Goal: Task Accomplishment & Management: Use online tool/utility

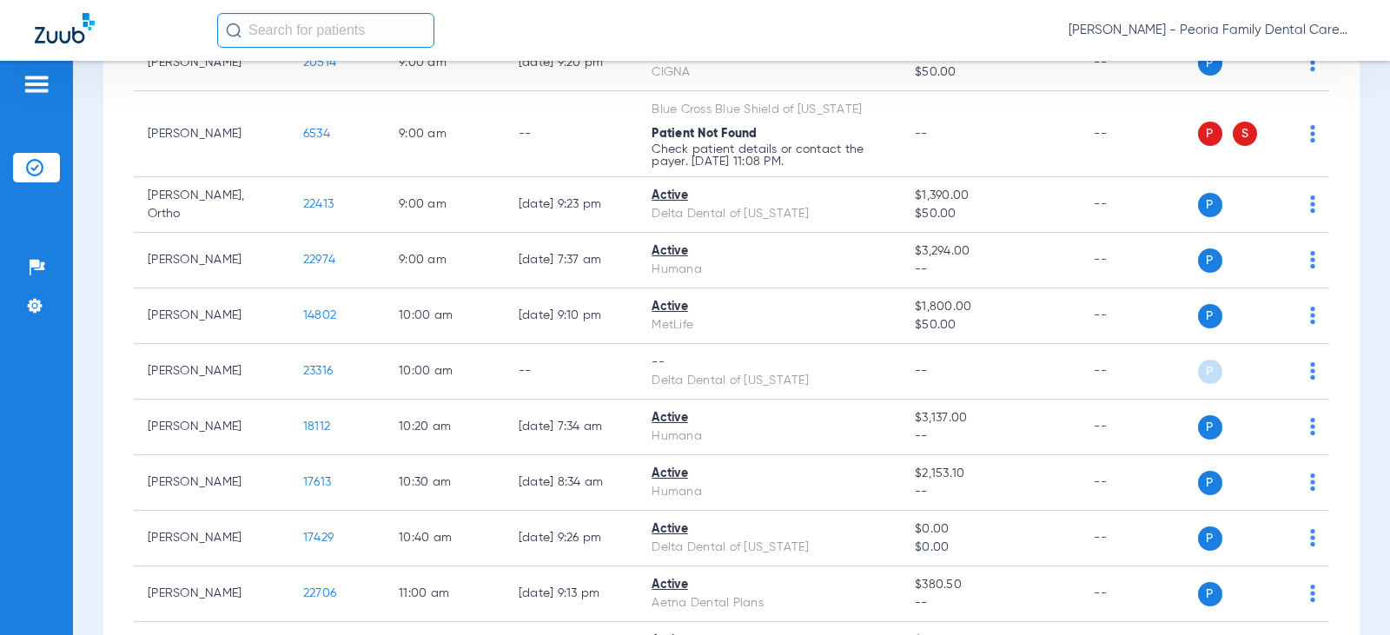
scroll to position [1216, 0]
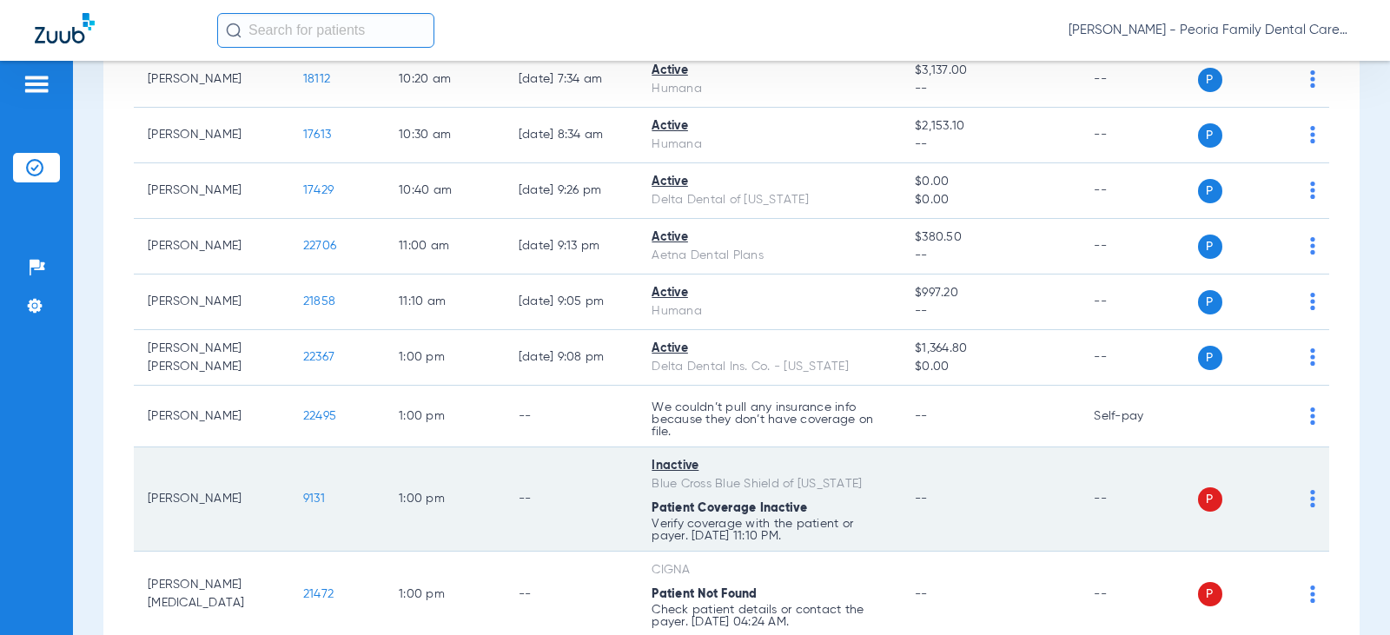
click at [739, 514] on span "Patient Coverage Inactive" at bounding box center [730, 508] width 156 height 12
click at [730, 489] on div "Blue Cross Blue Shield of [US_STATE]" at bounding box center [769, 484] width 235 height 18
click at [303, 501] on span "9131" at bounding box center [314, 499] width 22 height 12
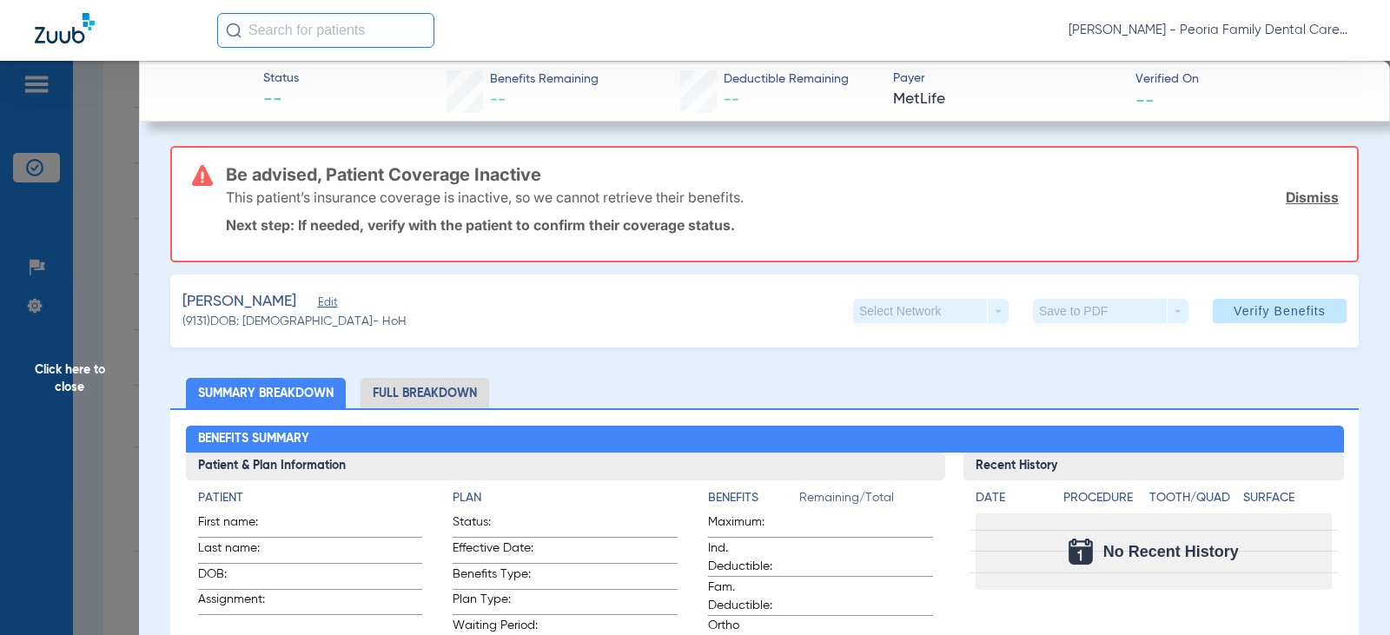
click at [1303, 202] on link "Dismiss" at bounding box center [1312, 197] width 53 height 17
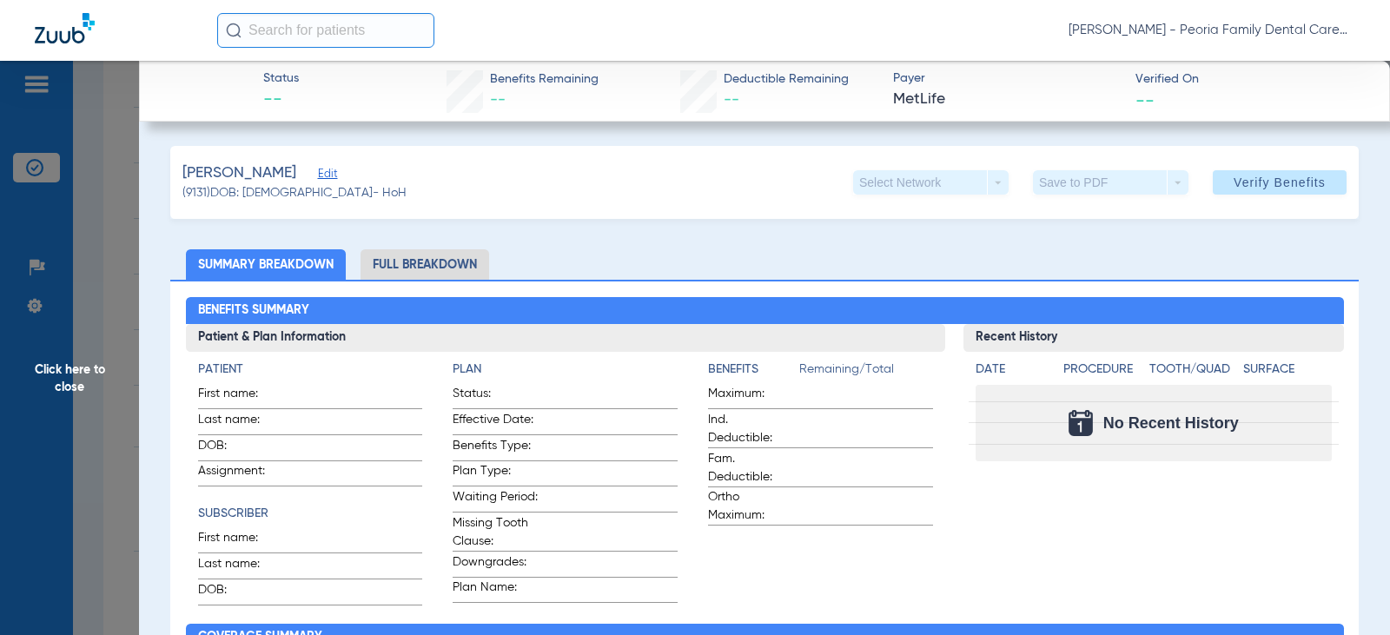
click at [622, 209] on div "[PERSON_NAME] (9131) DOB: [DEMOGRAPHIC_DATA] - HoH Select Network arrow_drop_do…" at bounding box center [764, 182] width 1189 height 73
click at [70, 373] on span "Click here to close" at bounding box center [69, 378] width 139 height 635
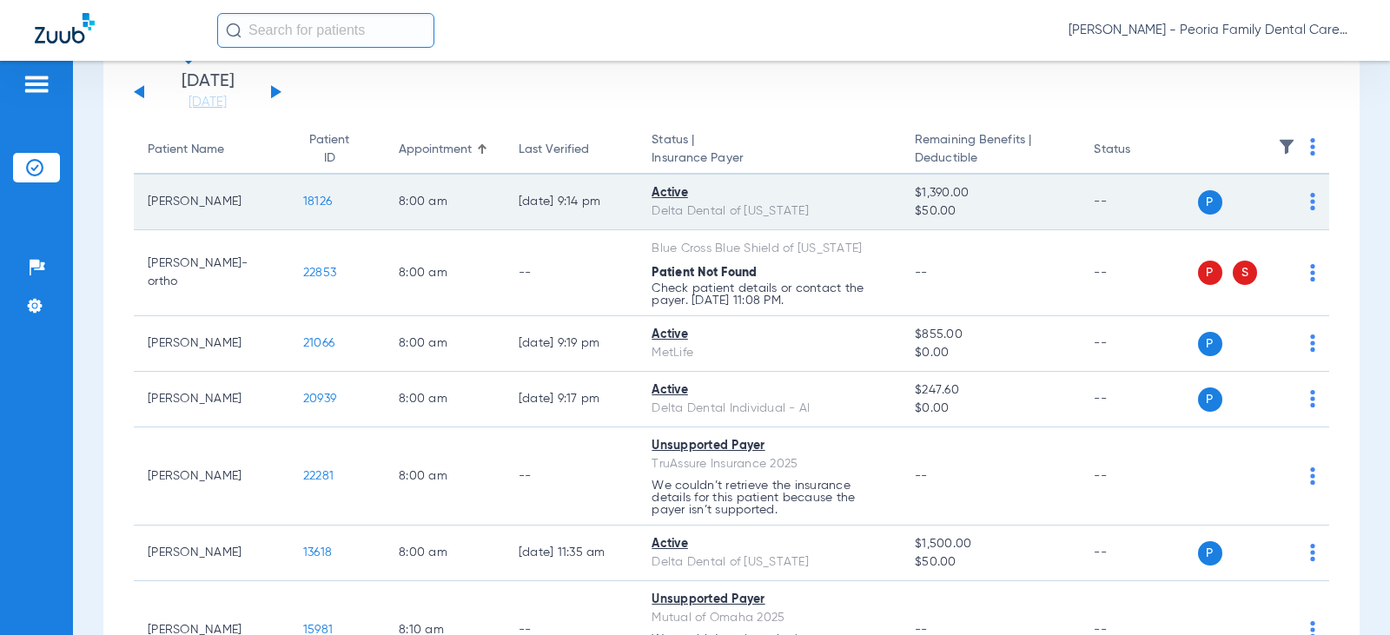
scroll to position [0, 0]
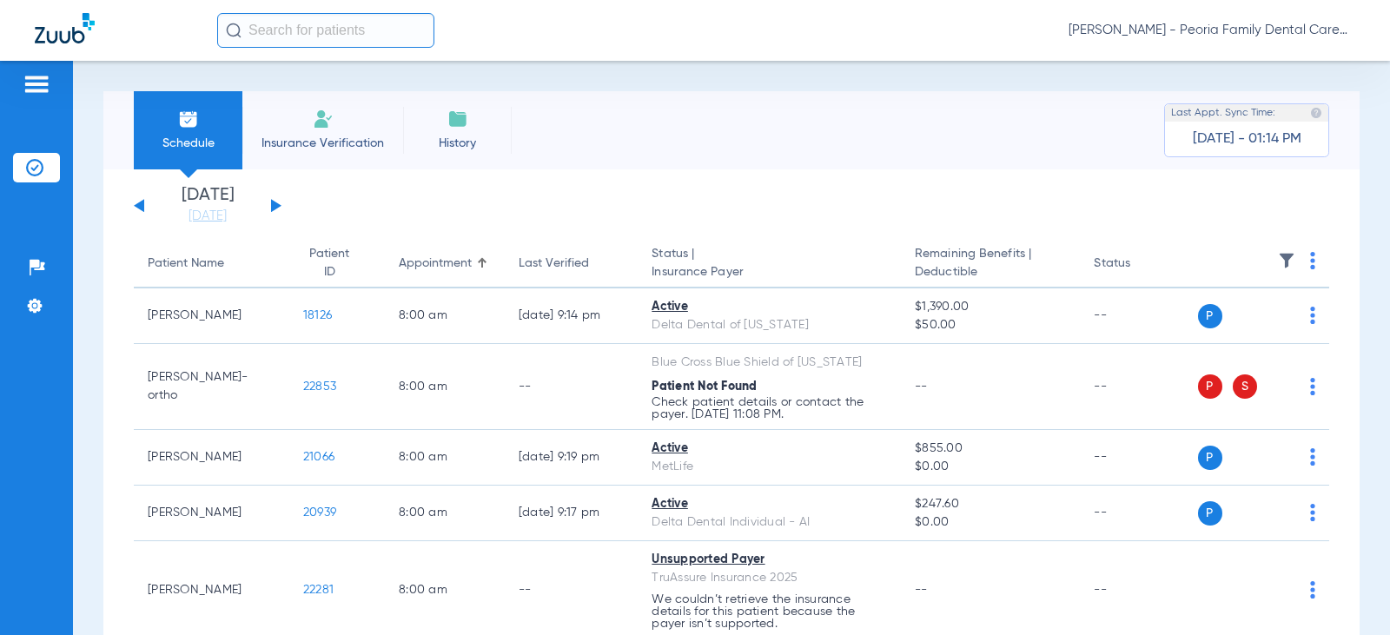
click at [330, 119] on img at bounding box center [323, 119] width 21 height 21
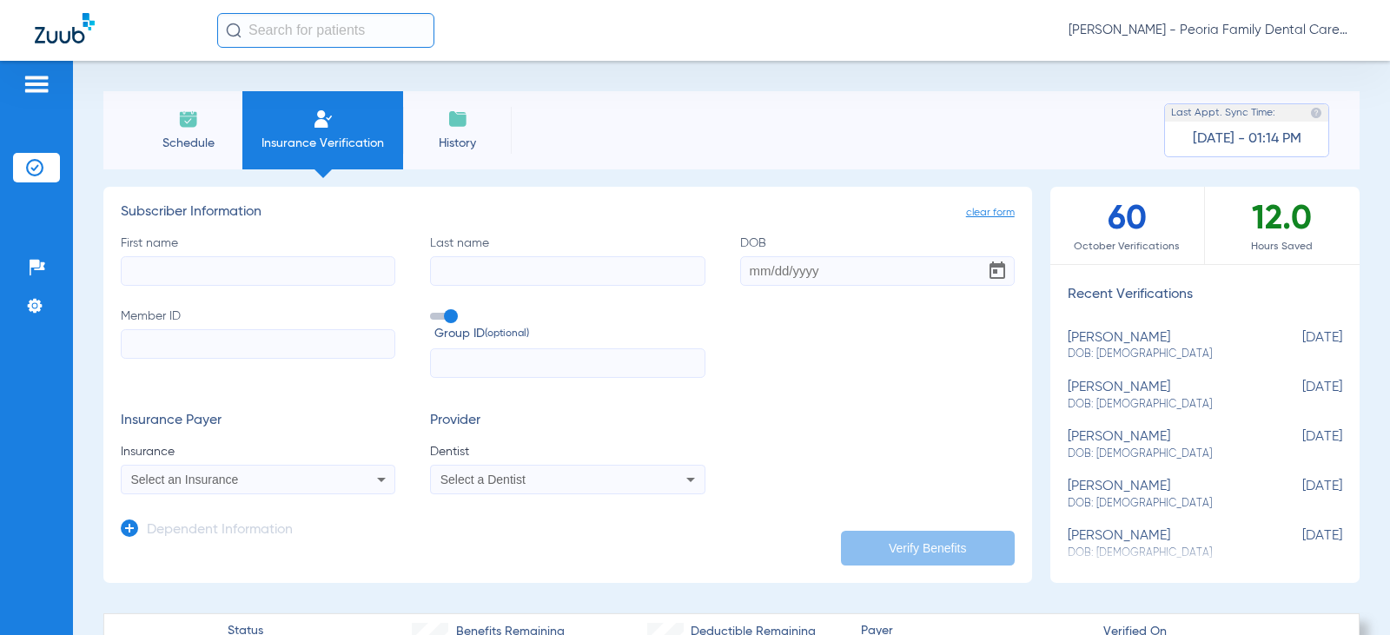
click at [262, 263] on input "First name" at bounding box center [258, 271] width 275 height 30
type input "[PERSON_NAME]"
click at [489, 268] on input "Last name" at bounding box center [567, 271] width 275 height 30
type input "[PERSON_NAME]"
click at [772, 262] on input "DOB" at bounding box center [877, 271] width 275 height 30
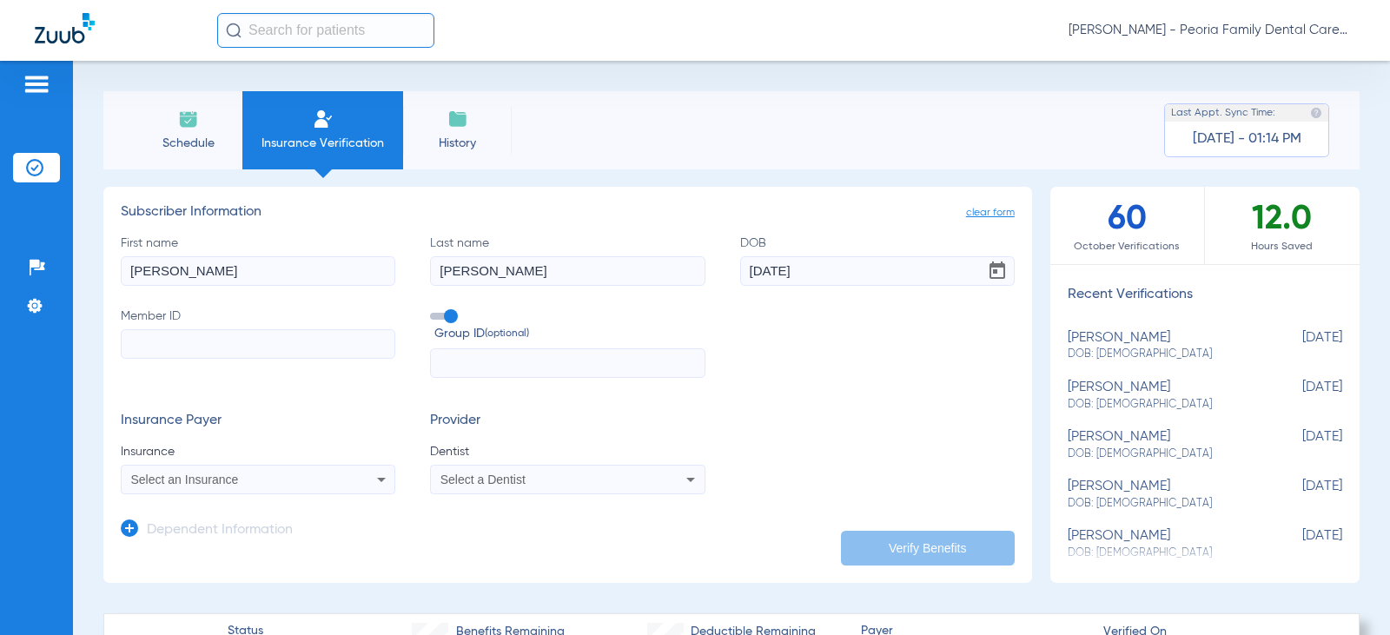
type input "[DATE]"
click at [263, 330] on input "Member ID" at bounding box center [258, 344] width 275 height 30
type input "08550"
click at [247, 475] on div "Select an Insurance" at bounding box center [233, 480] width 204 height 12
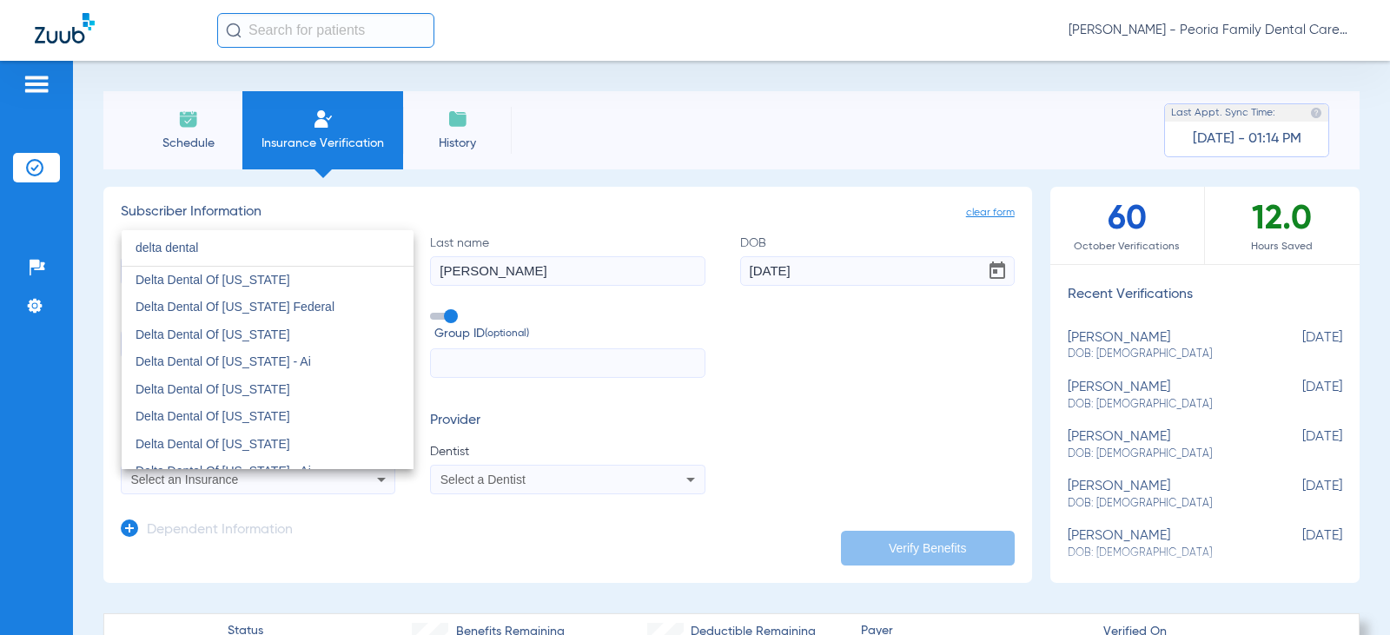
scroll to position [608, 0]
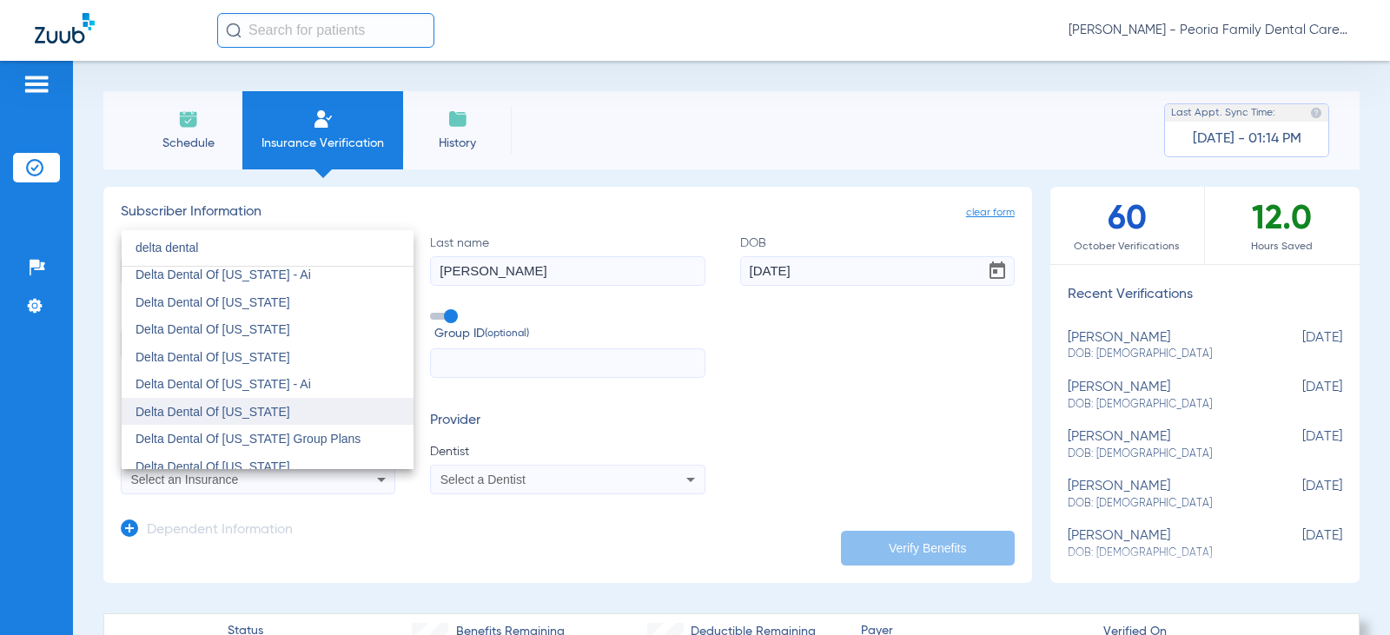
type input "delta dental"
click at [305, 408] on mat-option "Delta Dental Of [US_STATE]" at bounding box center [268, 412] width 292 height 28
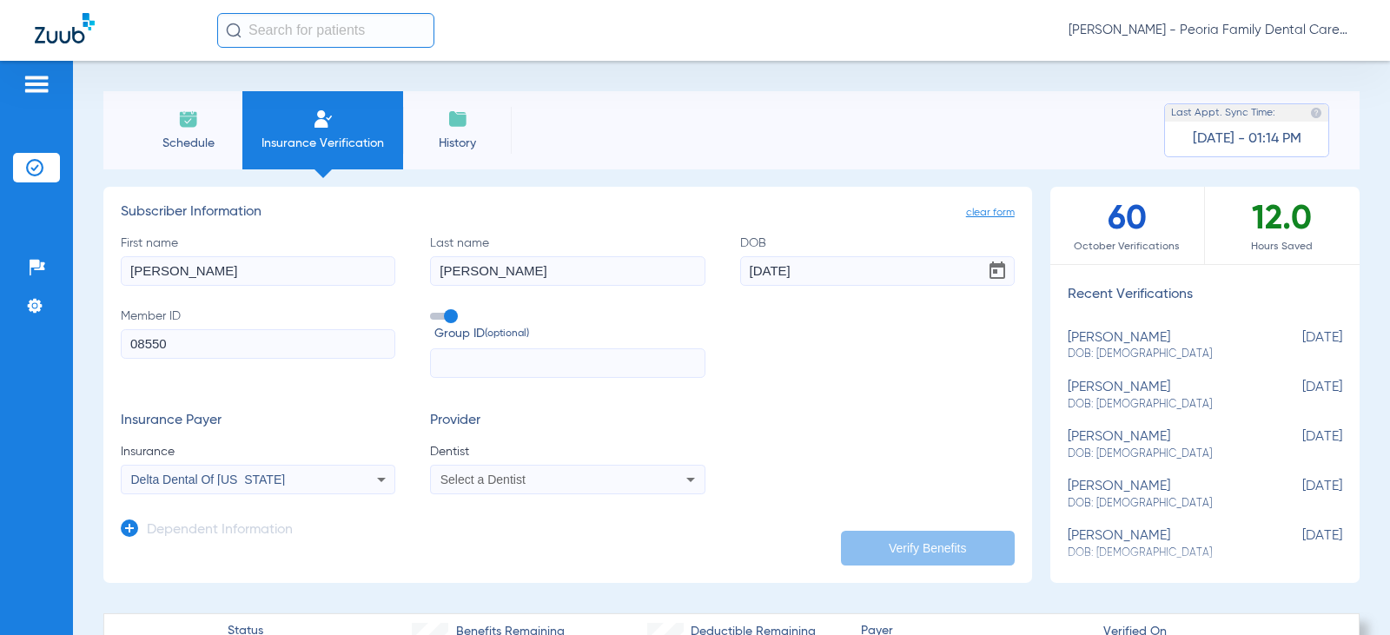
click at [560, 475] on div "Select a Dentist" at bounding box center [543, 480] width 204 height 12
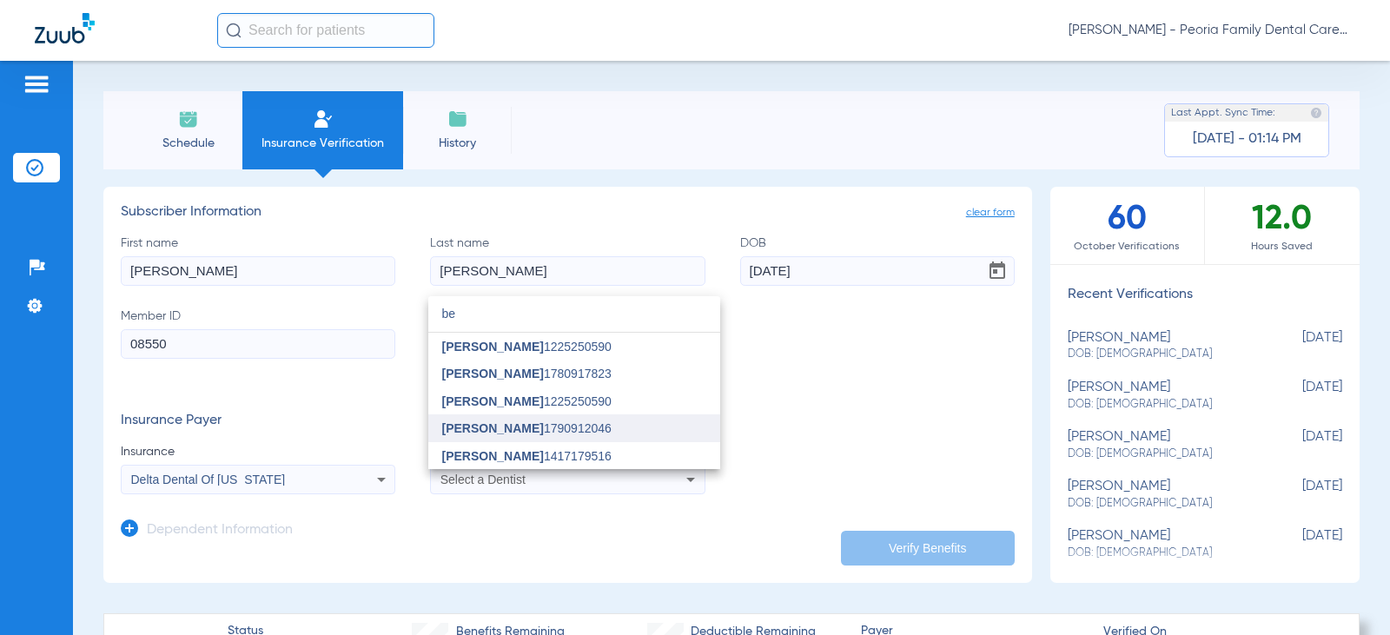
type input "be"
click at [488, 427] on span "[PERSON_NAME]" at bounding box center [493, 428] width 102 height 14
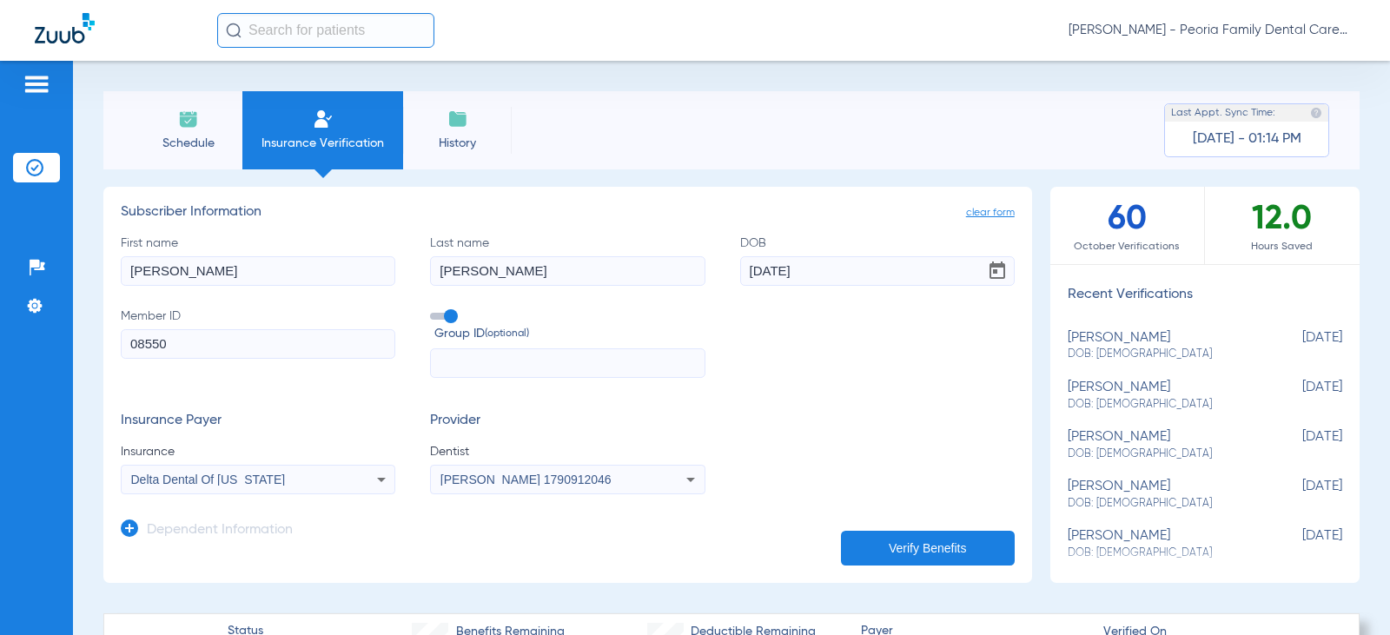
click at [872, 540] on button "Verify Benefits" at bounding box center [928, 548] width 174 height 35
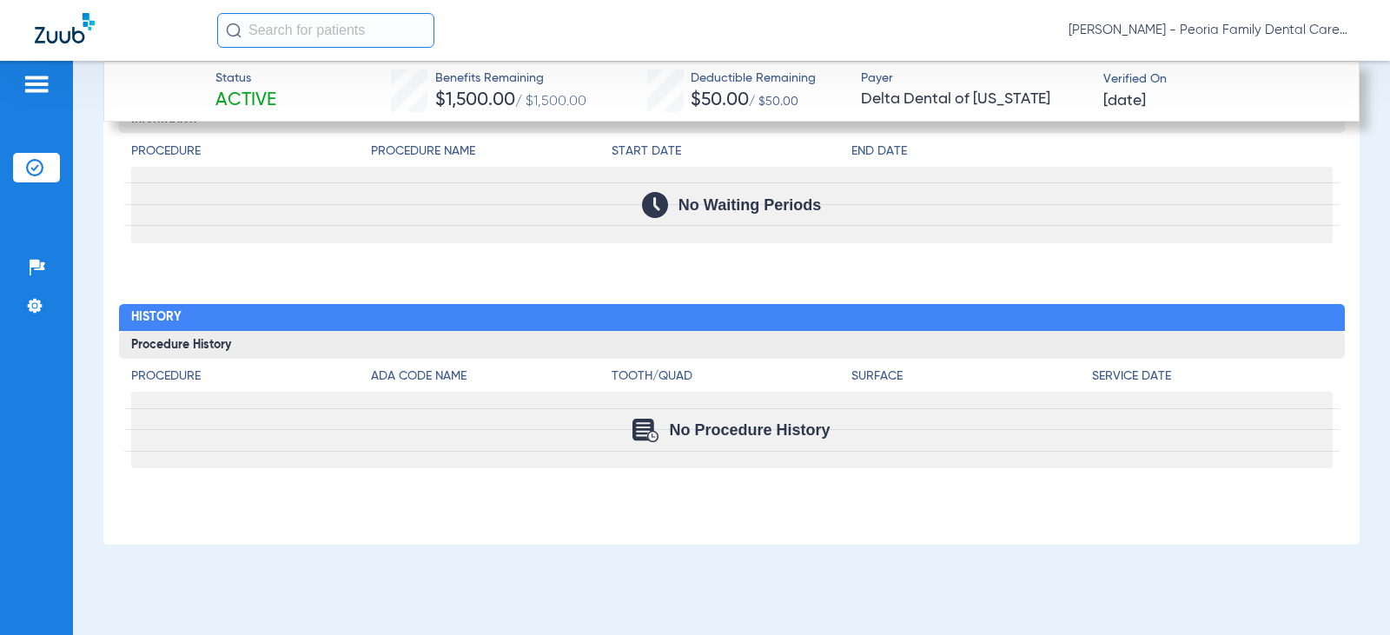
scroll to position [2581, 0]
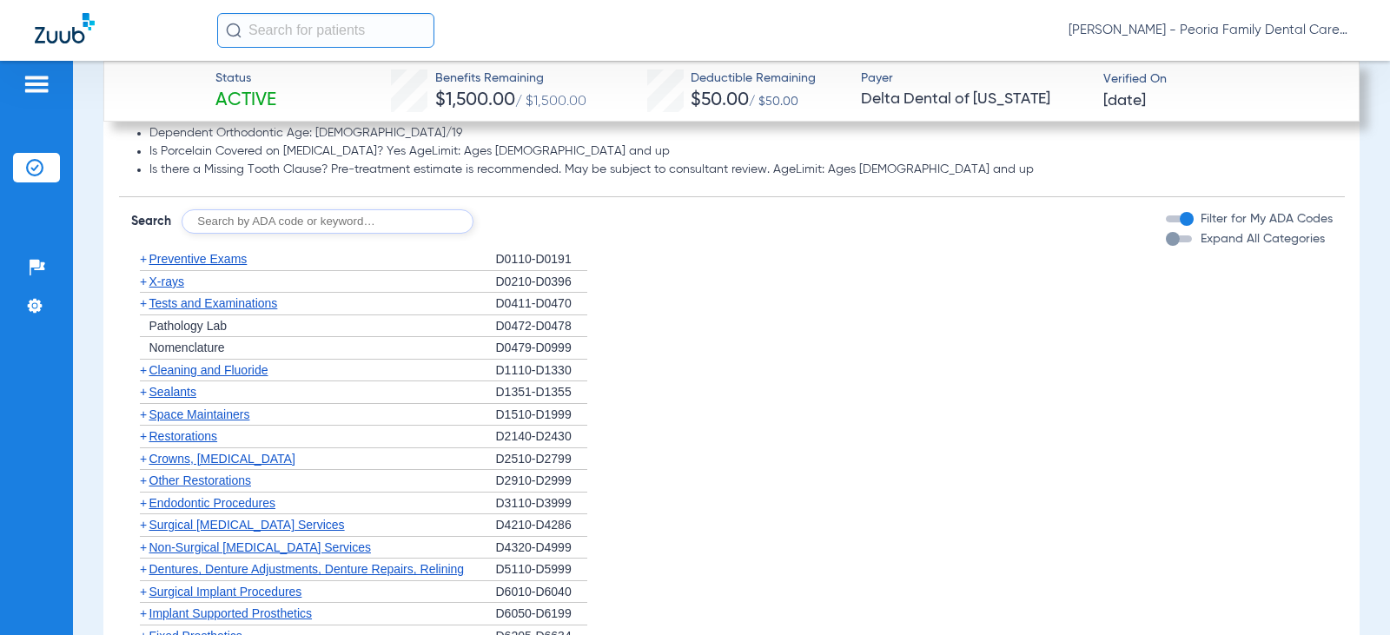
scroll to position [1625, 0]
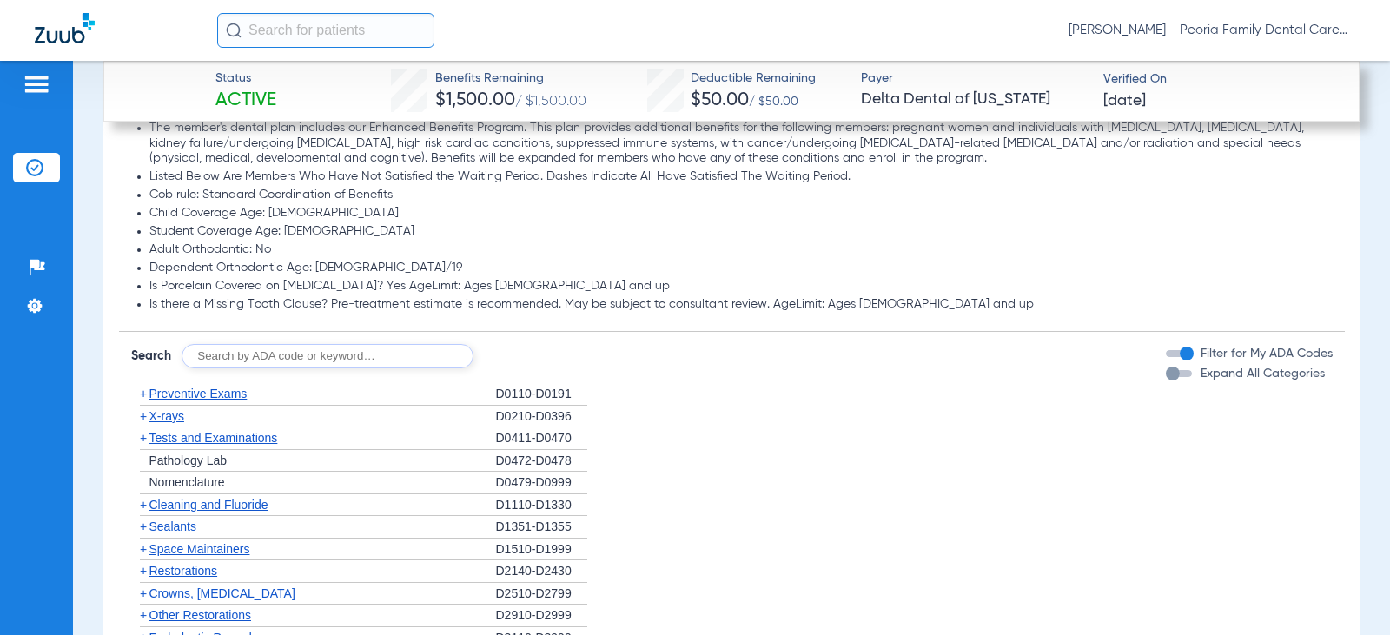
click at [187, 534] on span "Sealants" at bounding box center [172, 527] width 47 height 14
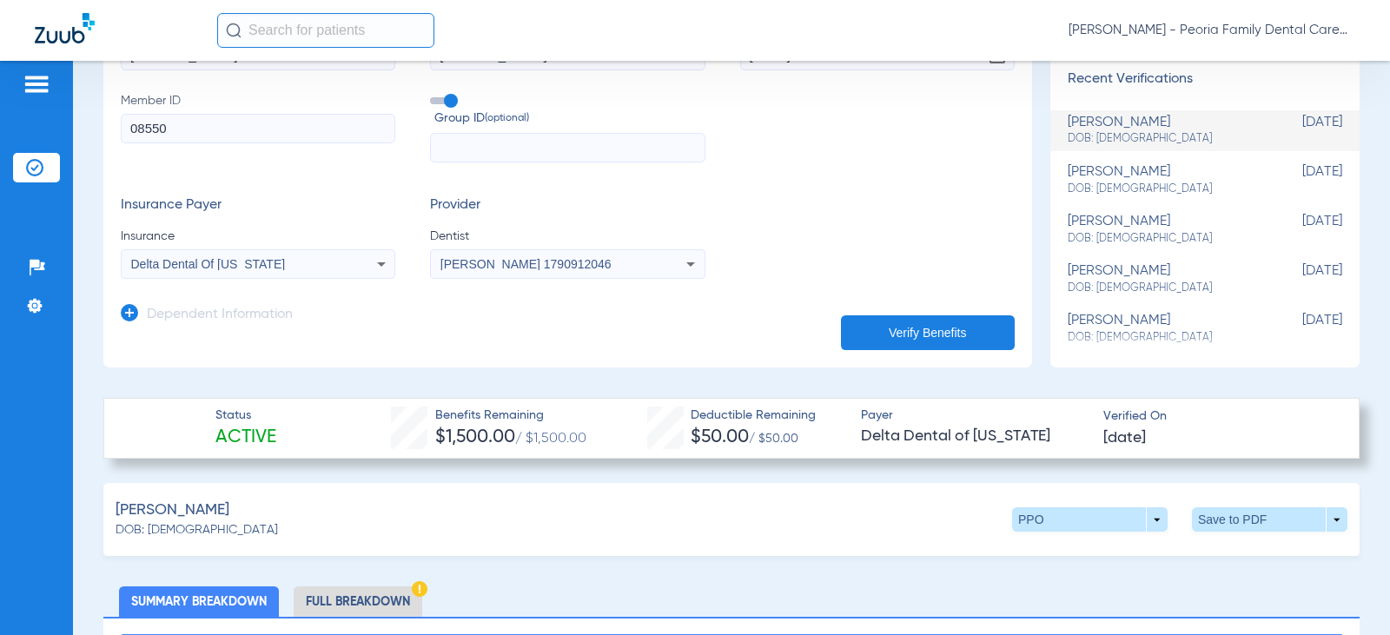
scroll to position [174, 0]
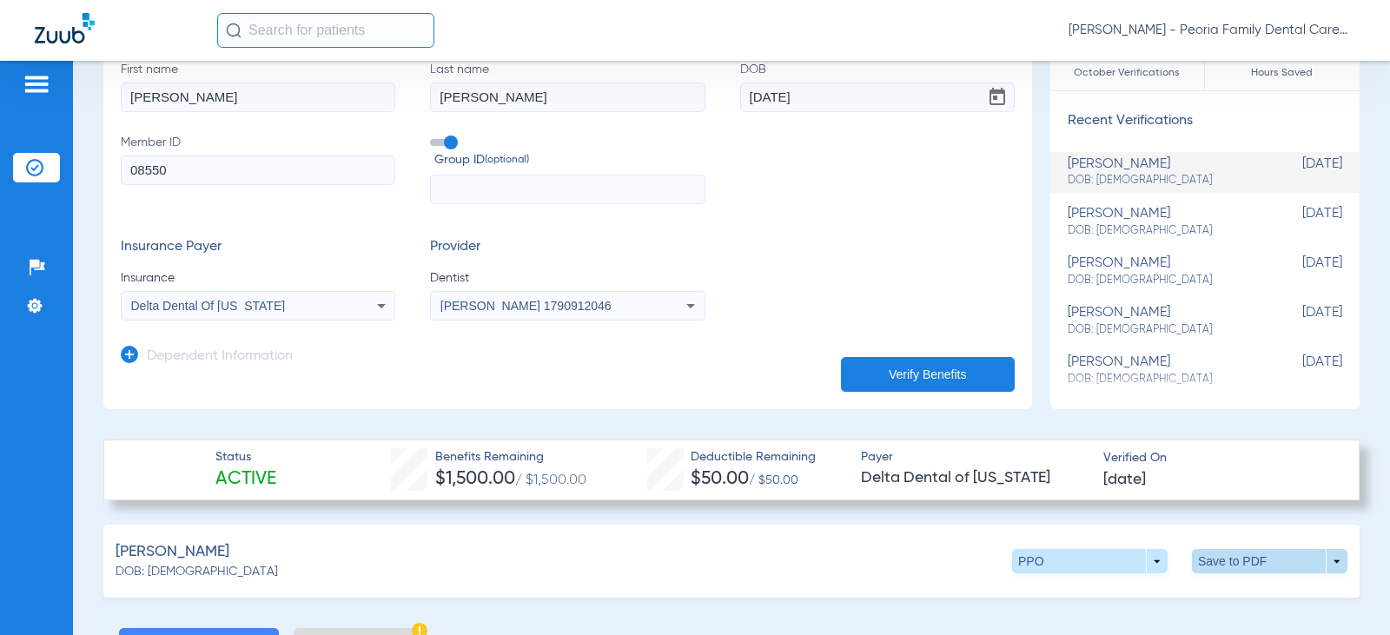
click at [1202, 558] on span at bounding box center [1270, 561] width 156 height 24
click at [1107, 598] on span "Save to PDF" at bounding box center [1126, 594] width 69 height 12
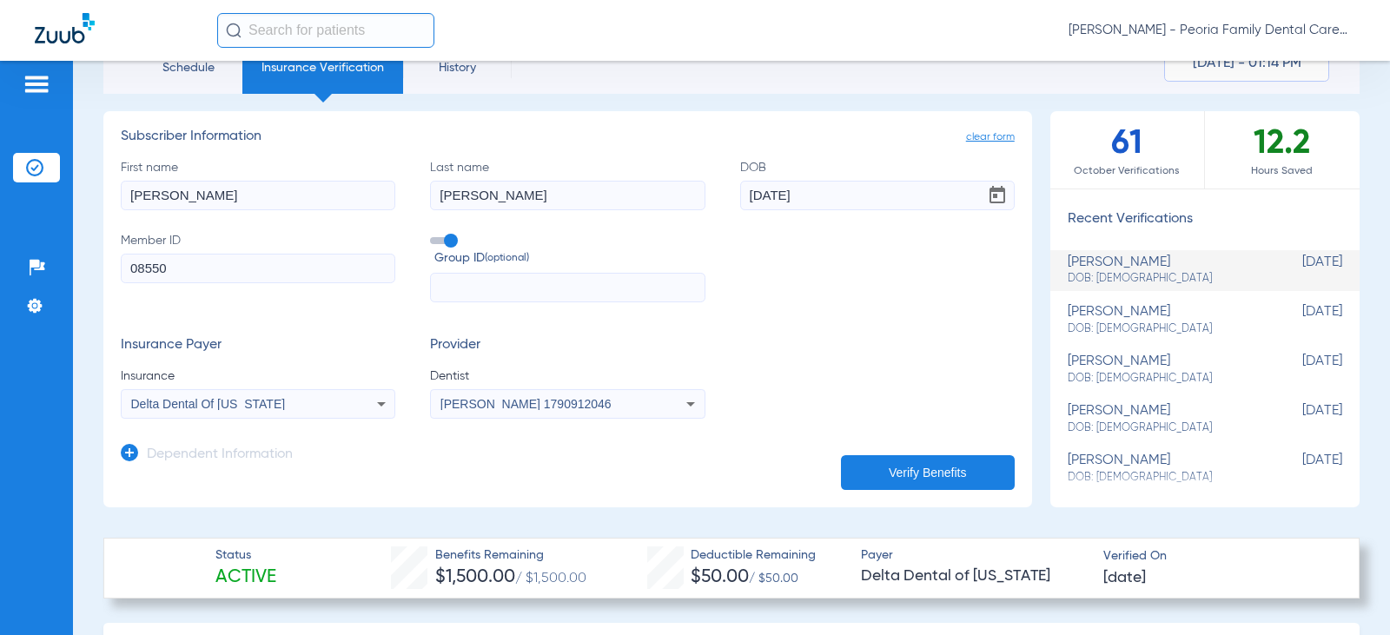
scroll to position [0, 0]
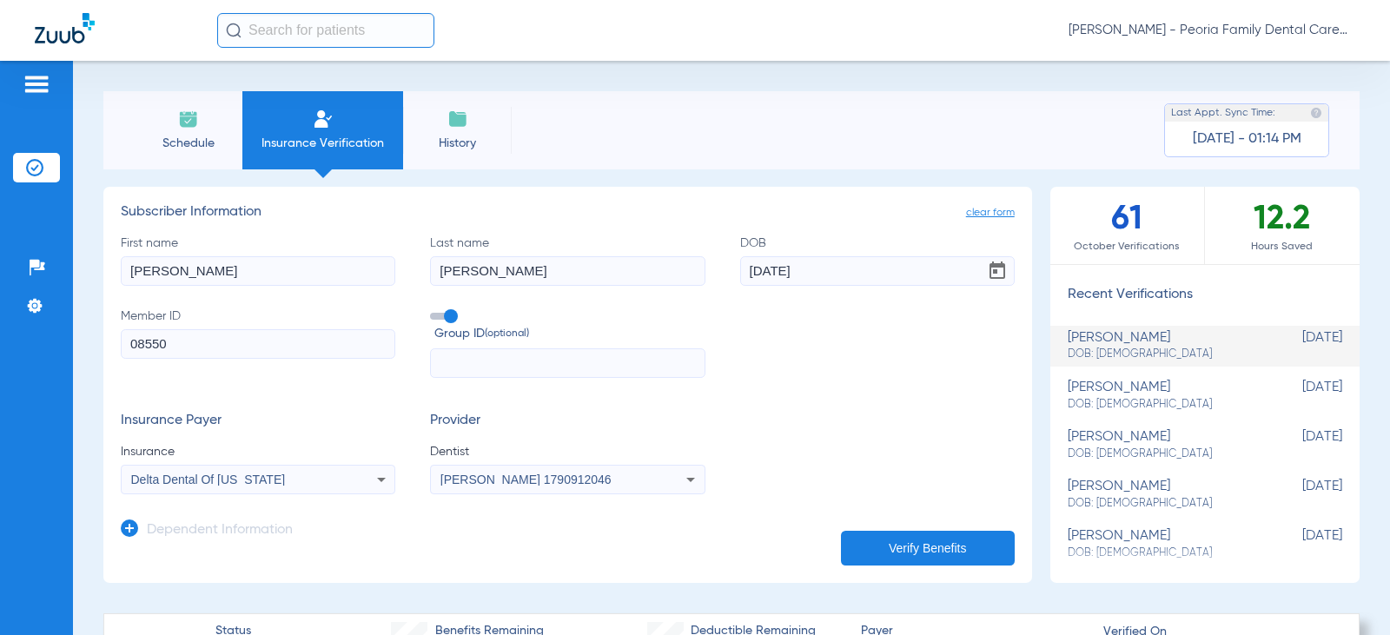
click at [176, 131] on li "Schedule" at bounding box center [188, 130] width 109 height 78
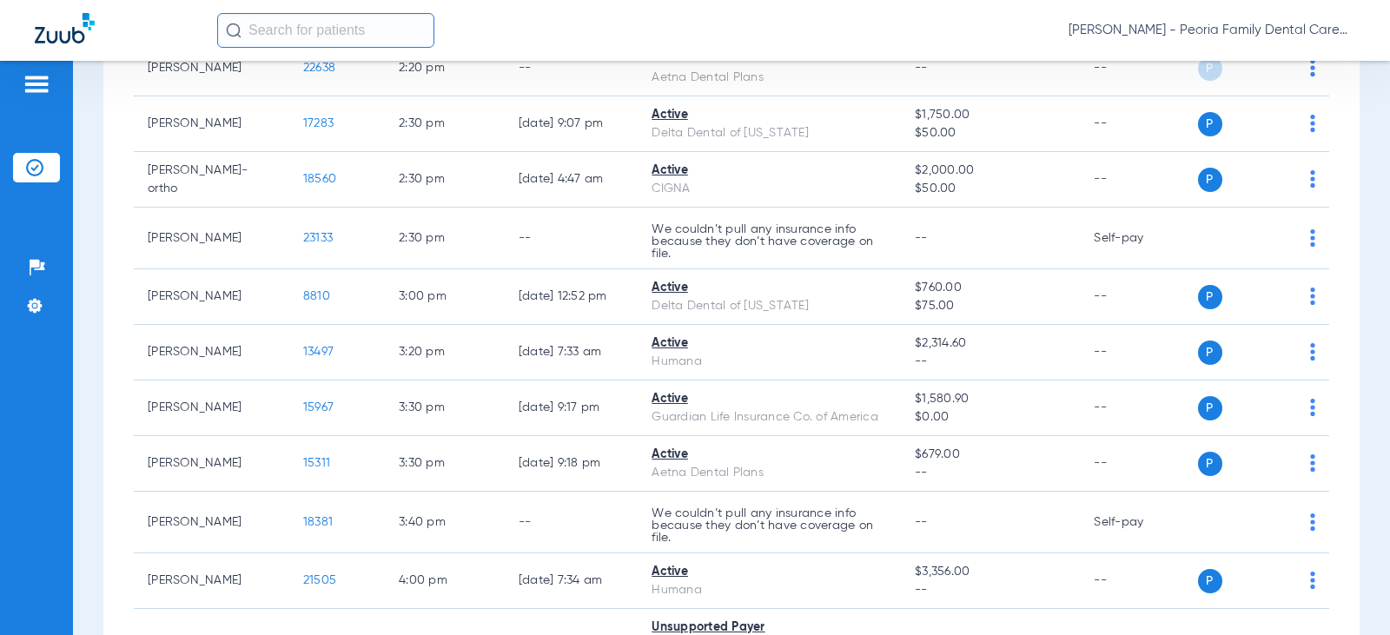
scroll to position [2324, 0]
